Goal: Information Seeking & Learning: Learn about a topic

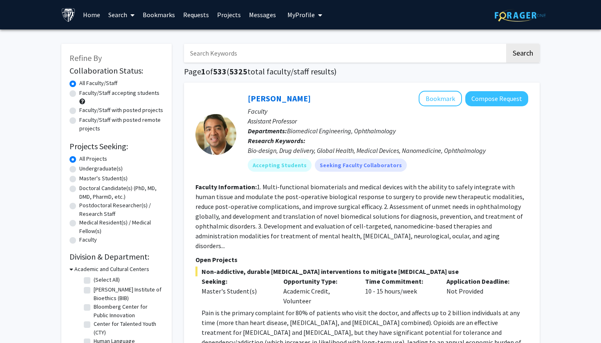
click at [223, 57] on input "Search Keywords" at bounding box center [344, 53] width 321 height 19
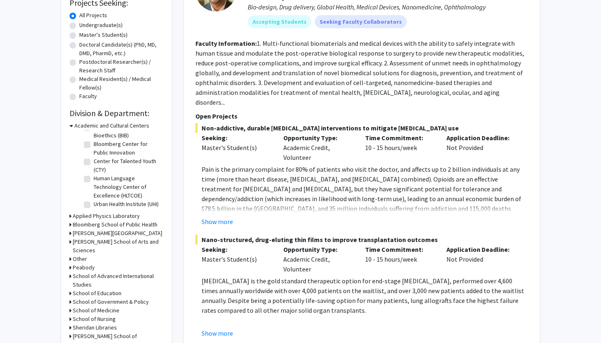
scroll to position [148, 0]
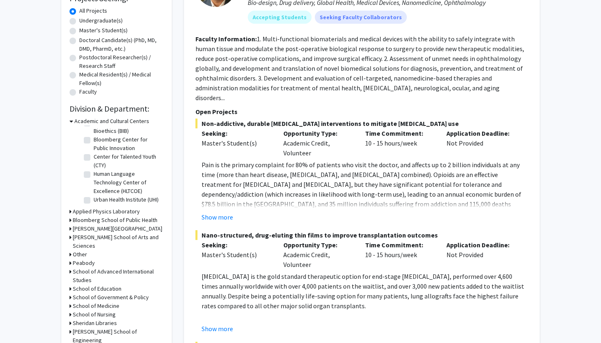
click at [103, 327] on h3 "[PERSON_NAME] School of Engineering" at bounding box center [118, 335] width 91 height 17
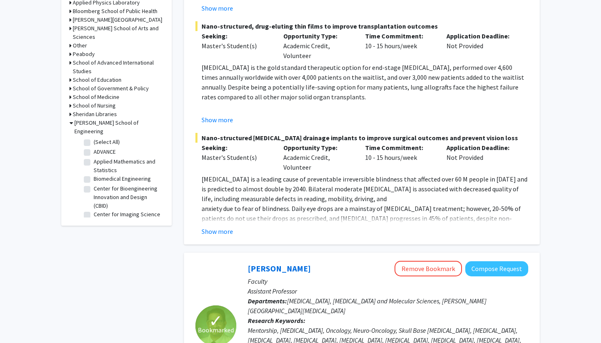
scroll to position [362, 0]
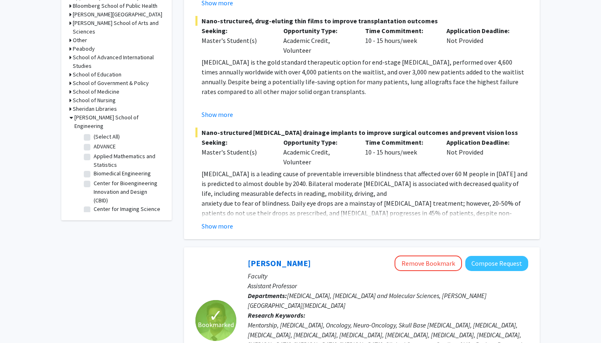
click at [94, 169] on label "Biomedical Engineering" at bounding box center [122, 173] width 57 height 9
click at [94, 169] on input "Biomedical Engineering" at bounding box center [96, 171] width 5 height 5
checkbox input "true"
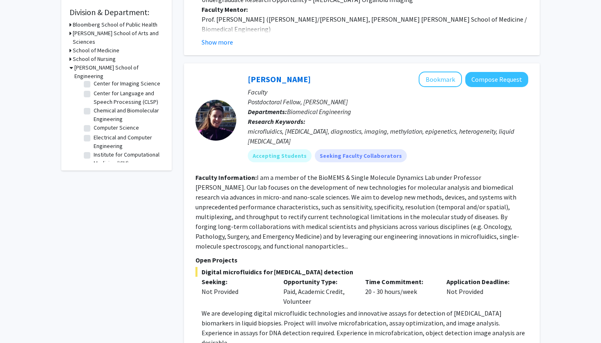
scroll to position [52, 0]
click at [94, 105] on label "Chemical and Biomolecular Engineering" at bounding box center [128, 113] width 68 height 17
click at [94, 105] on input "Chemical and Biomolecular Engineering" at bounding box center [96, 107] width 5 height 5
checkbox input "true"
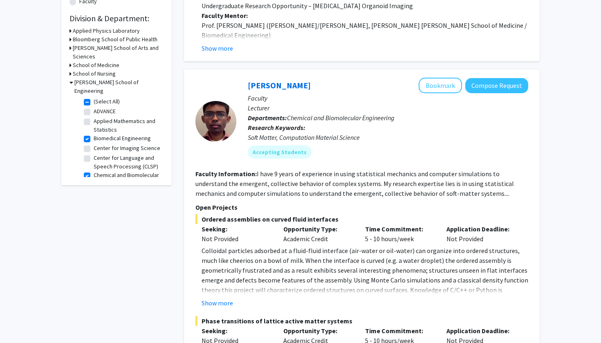
scroll to position [231, 0]
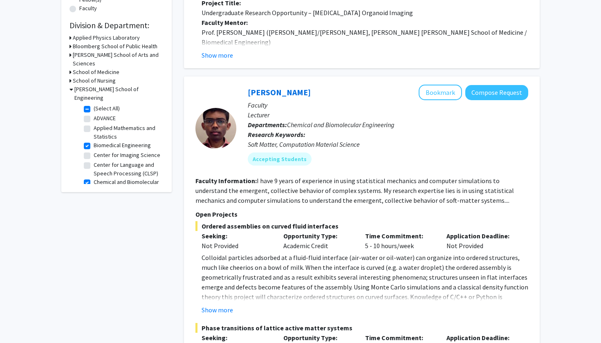
click at [94, 151] on label "Center for Imaging Science" at bounding box center [127, 155] width 67 height 9
click at [94, 151] on input "Center for Imaging Science" at bounding box center [96, 153] width 5 height 5
checkbox input "true"
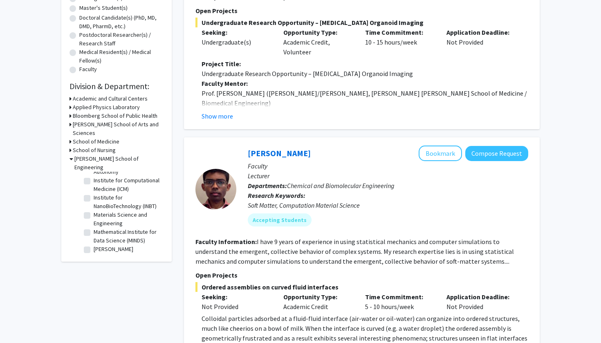
scroll to position [133, 0]
click at [94, 175] on label "Institute for Computational Medicine (ICM)" at bounding box center [128, 183] width 68 height 17
click at [94, 175] on input "Institute for Computational Medicine (ICM)" at bounding box center [96, 177] width 5 height 5
checkbox input "true"
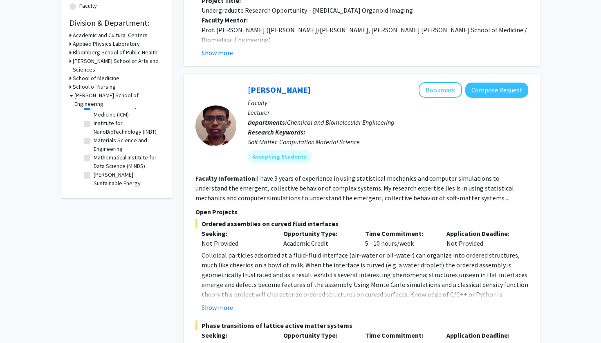
scroll to position [143, 0]
click at [94, 119] on label "Institute for NanoBioTechnology (INBT)" at bounding box center [128, 127] width 68 height 17
click at [94, 119] on input "Institute for NanoBioTechnology (INBT)" at bounding box center [96, 121] width 5 height 5
checkbox input "true"
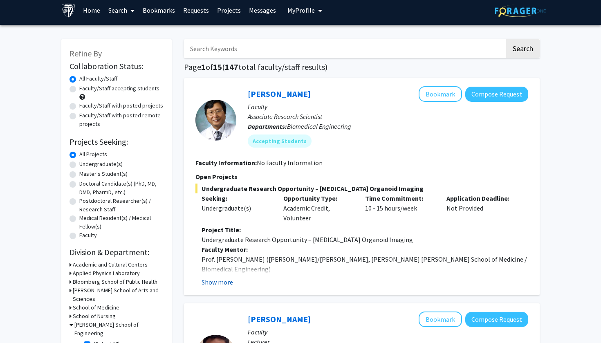
click at [225, 281] on button "Show more" at bounding box center [217, 282] width 31 height 10
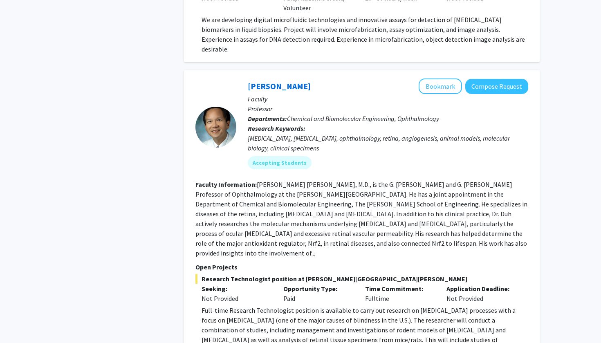
scroll to position [1150, 0]
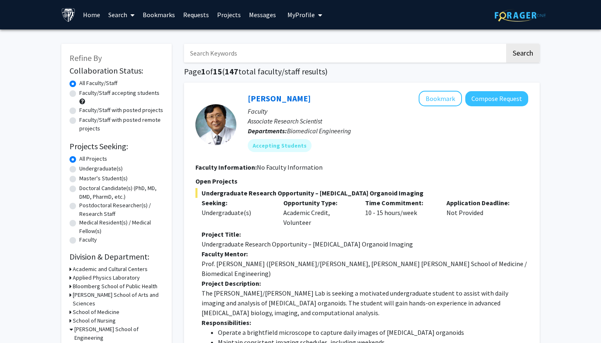
scroll to position [0, 0]
click at [76, 110] on div "Faculty/Staff with posted projects" at bounding box center [117, 111] width 94 height 10
click at [79, 110] on label "Faculty/Staff with posted projects" at bounding box center [121, 110] width 84 height 9
click at [79, 110] on input "Faculty/Staff with posted projects" at bounding box center [81, 108] width 5 height 5
radio input "true"
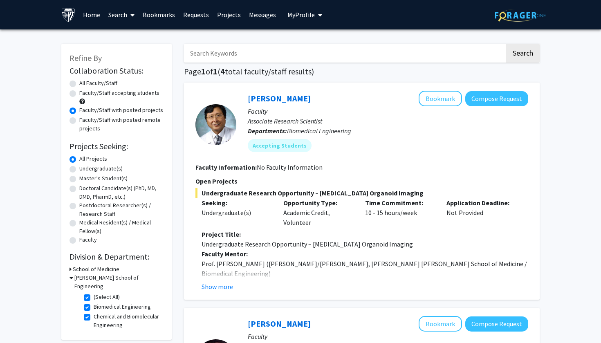
click at [79, 95] on label "Faculty/Staff accepting students" at bounding box center [119, 93] width 80 height 9
click at [79, 94] on input "Faculty/Staff accepting students" at bounding box center [81, 91] width 5 height 5
radio input "true"
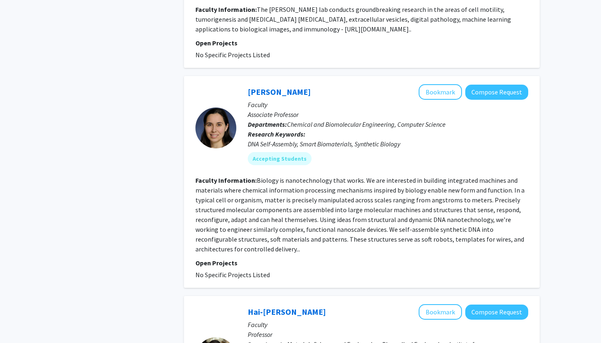
scroll to position [1849, 0]
drag, startPoint x: 318, startPoint y: 35, endPoint x: 249, endPoint y: 36, distance: 69.5
click at [249, 84] on div "[PERSON_NAME] Bookmark Compose Request" at bounding box center [388, 92] width 280 height 16
copy div "[PERSON_NAME]"
click at [444, 84] on button "Bookmark" at bounding box center [440, 92] width 43 height 16
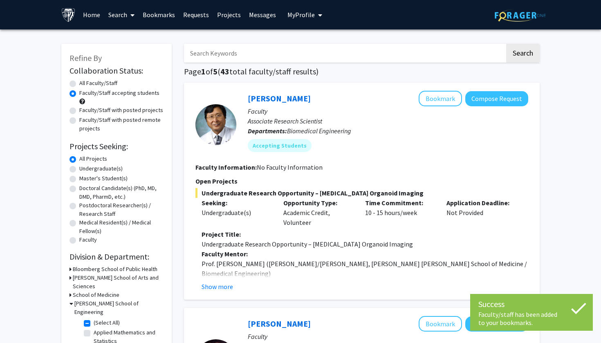
scroll to position [0, 0]
click at [164, 21] on link "Bookmarks" at bounding box center [159, 14] width 40 height 29
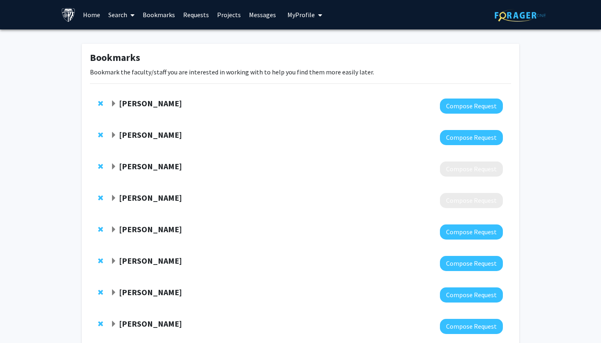
click at [100, 103] on span "Remove Shinuo Weng from bookmarks" at bounding box center [100, 103] width 5 height 7
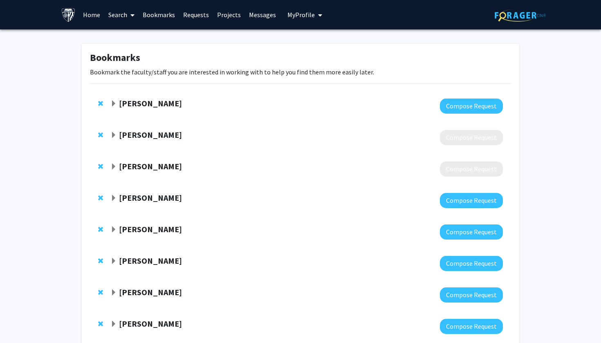
click at [100, 103] on span "Remove Raj Mukherjee from bookmarks" at bounding box center [100, 103] width 5 height 7
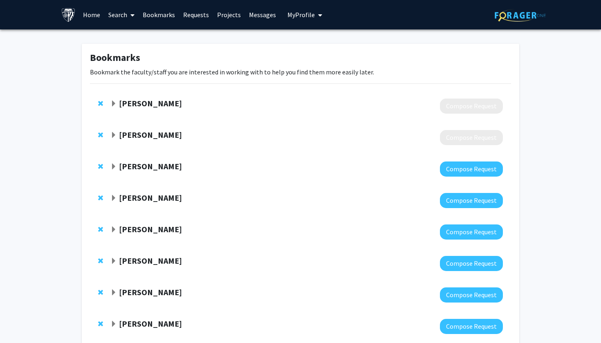
click at [100, 103] on span "Remove Jaishri Blakeley from bookmarks" at bounding box center [100, 103] width 5 height 7
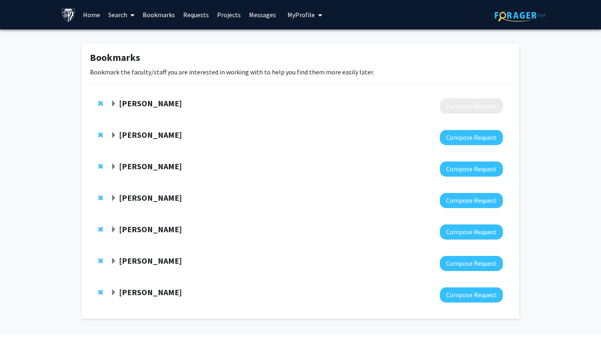
click at [100, 103] on span "Remove Kristin Redmond from bookmarks" at bounding box center [100, 103] width 5 height 7
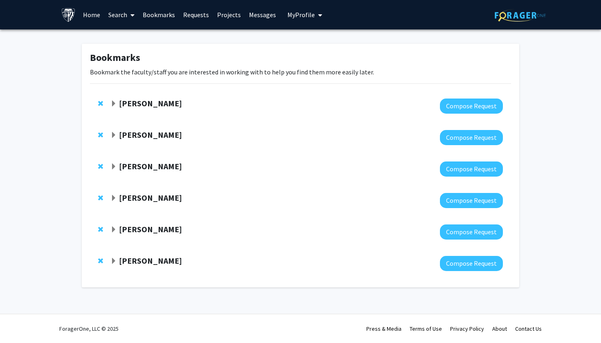
click at [100, 103] on span "Remove Tara Deemyad from bookmarks" at bounding box center [100, 103] width 5 height 7
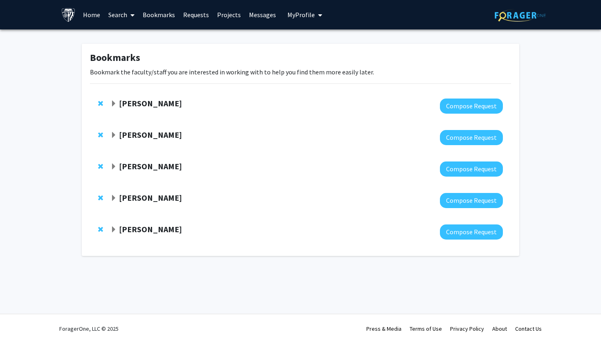
click at [100, 103] on span "Remove Arvind Pathak from bookmarks" at bounding box center [100, 103] width 5 height 7
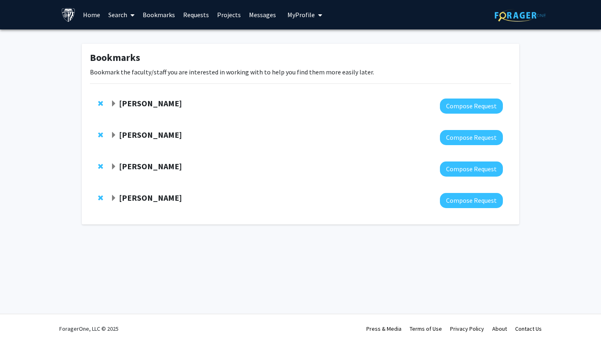
click at [100, 103] on span "Remove Jun Hua from bookmarks" at bounding box center [100, 103] width 5 height 7
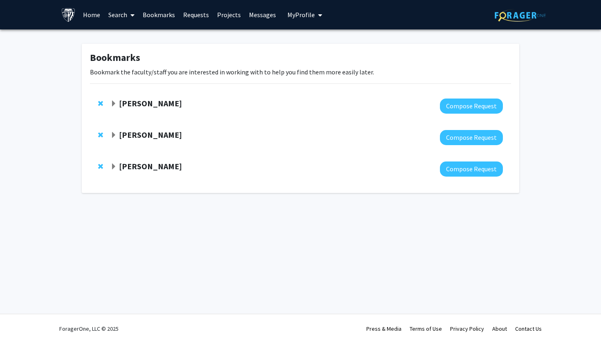
click at [100, 103] on span "Remove Shari Liu from bookmarks" at bounding box center [100, 103] width 5 height 7
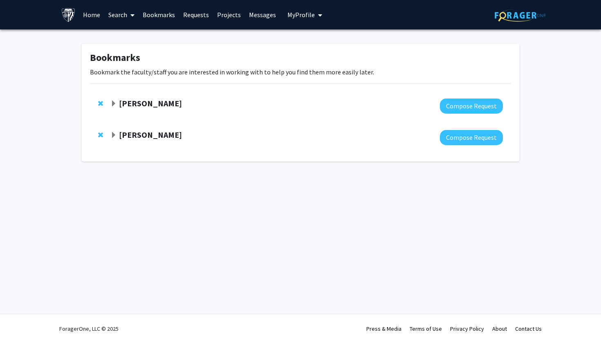
click at [100, 103] on span "Remove Fenan Rassu from bookmarks" at bounding box center [100, 103] width 5 height 7
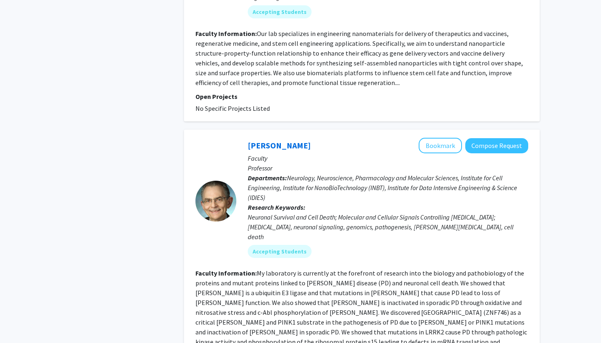
scroll to position [2236, 0]
click at [500, 268] on fg-read-more "My laboratory is currently at the forefront of research into the biology and pa…" at bounding box center [361, 311] width 332 height 87
click at [274, 139] on link "[PERSON_NAME]" at bounding box center [279, 144] width 63 height 10
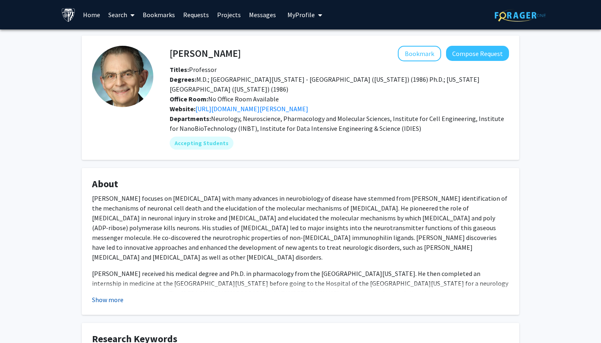
click at [104, 295] on button "Show more" at bounding box center [107, 300] width 31 height 10
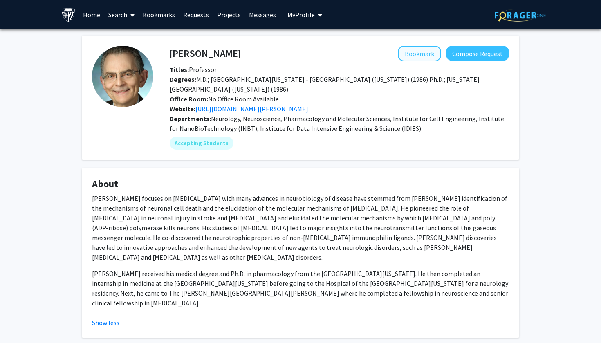
click at [408, 53] on button "Bookmark" at bounding box center [419, 54] width 43 height 16
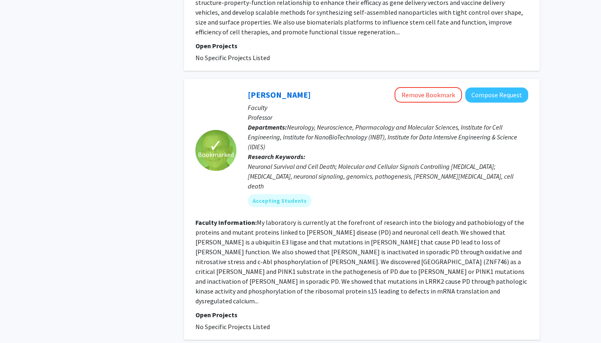
scroll to position [2286, 0]
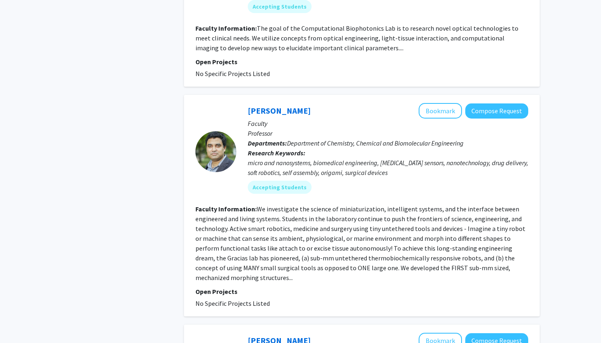
scroll to position [600, 0]
